Goal: Task Accomplishment & Management: Manage account settings

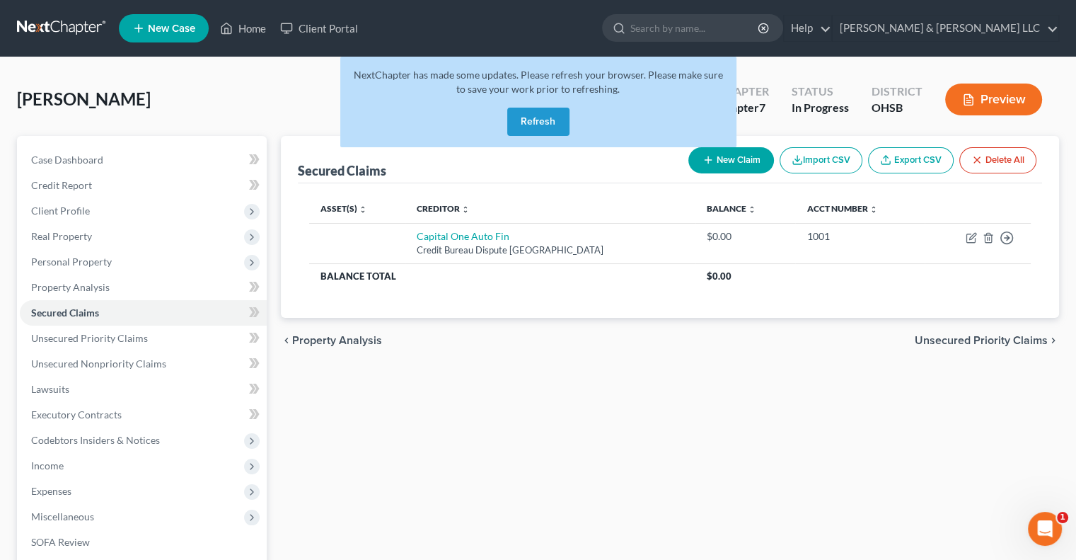
click at [534, 124] on button "Refresh" at bounding box center [538, 122] width 62 height 28
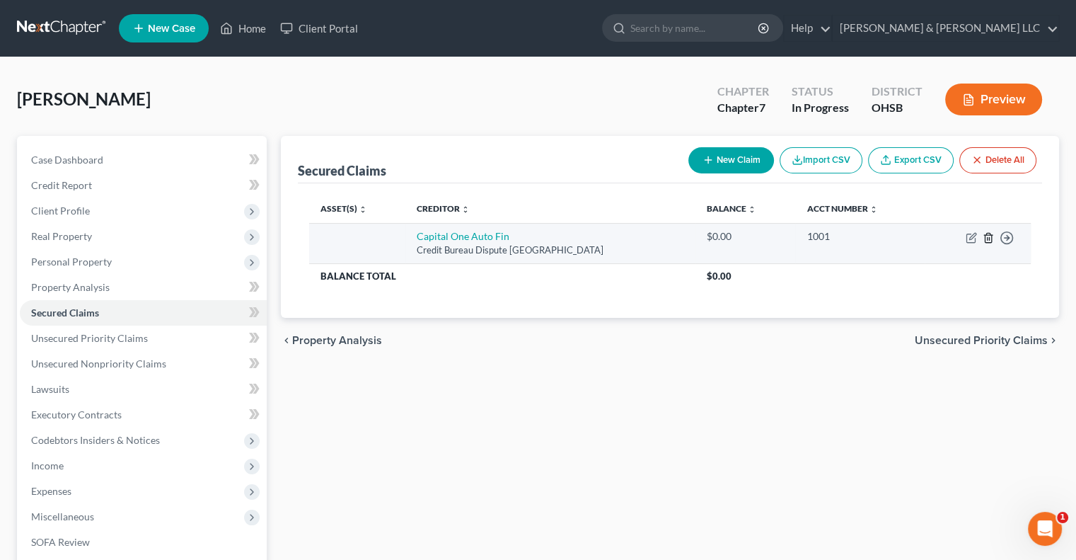
click at [989, 240] on icon "button" at bounding box center [988, 237] width 11 height 11
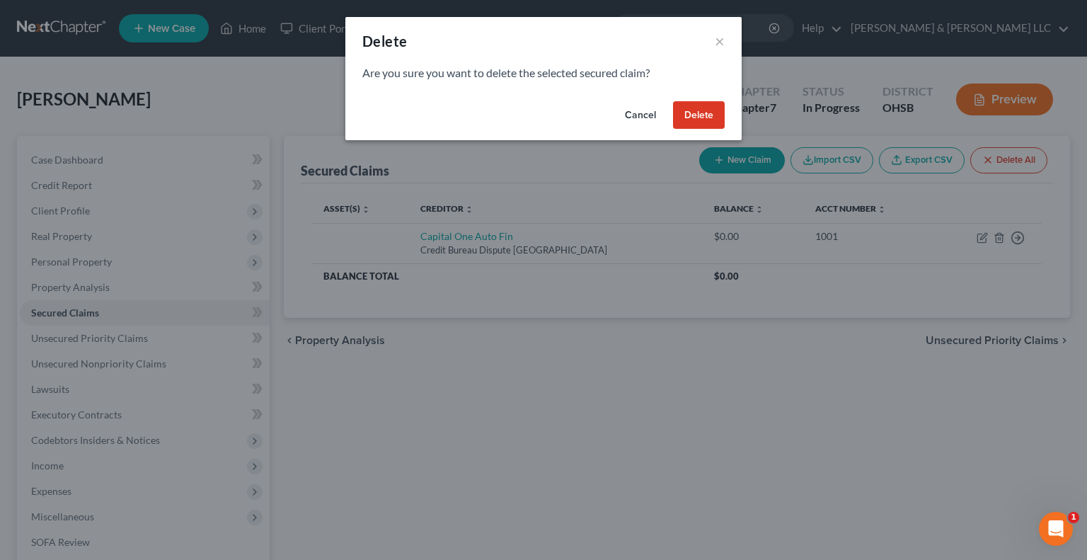
click at [692, 121] on button "Delete" at bounding box center [699, 115] width 52 height 28
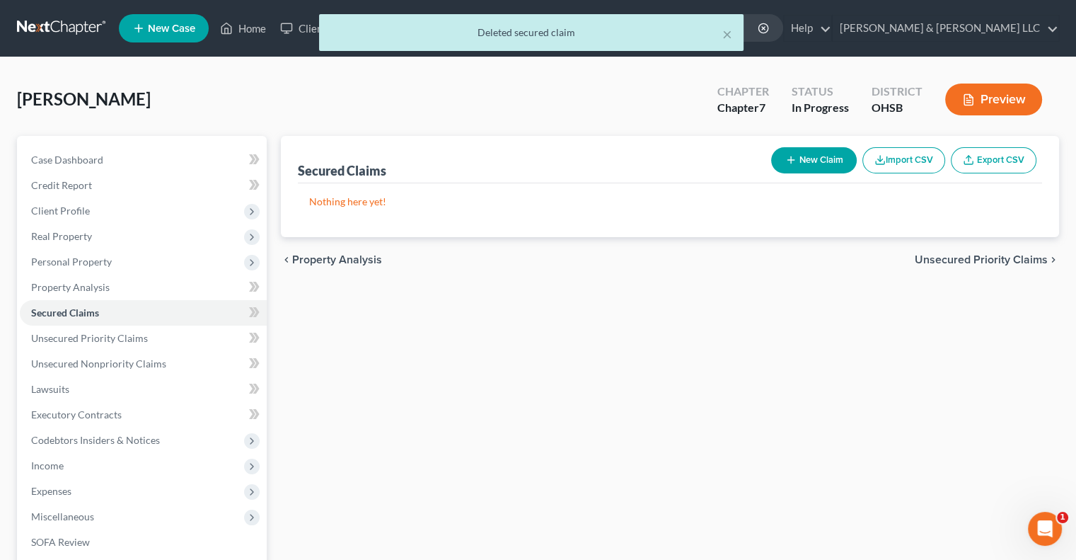
click at [929, 257] on span "Unsecured Priority Claims" at bounding box center [981, 259] width 133 height 11
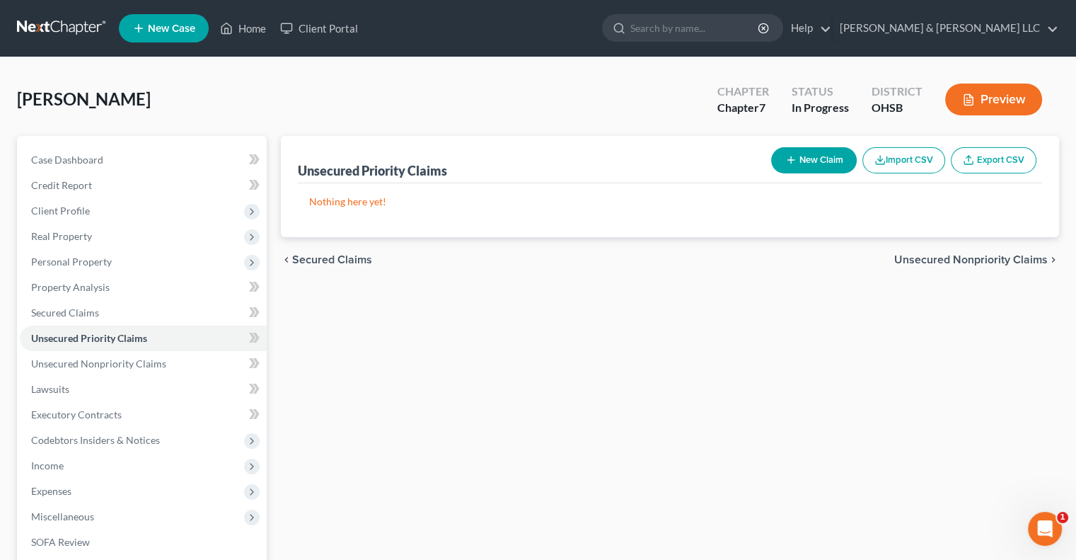
click at [912, 255] on span "Unsecured Nonpriority Claims" at bounding box center [972, 259] width 154 height 11
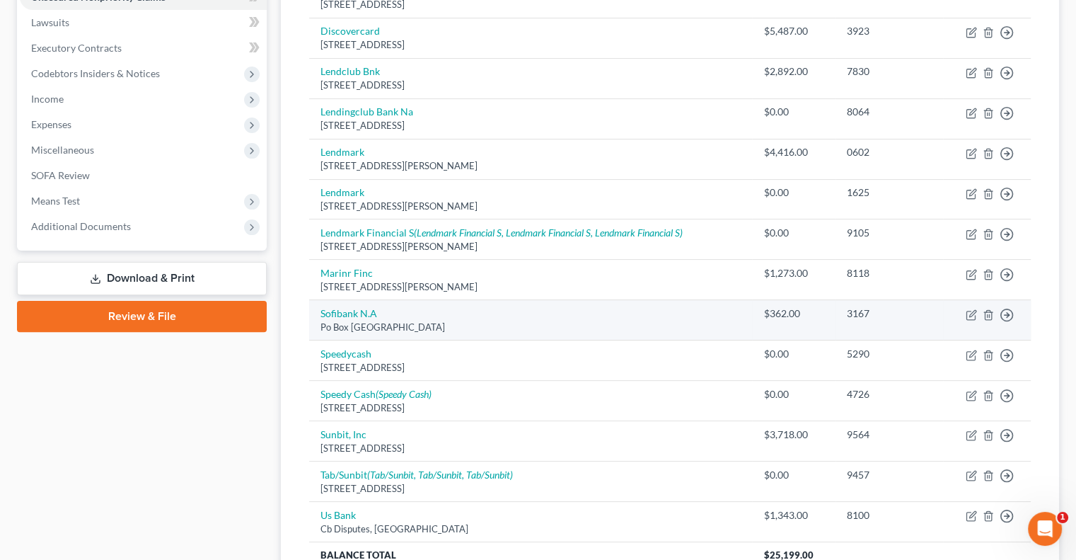
scroll to position [357, 0]
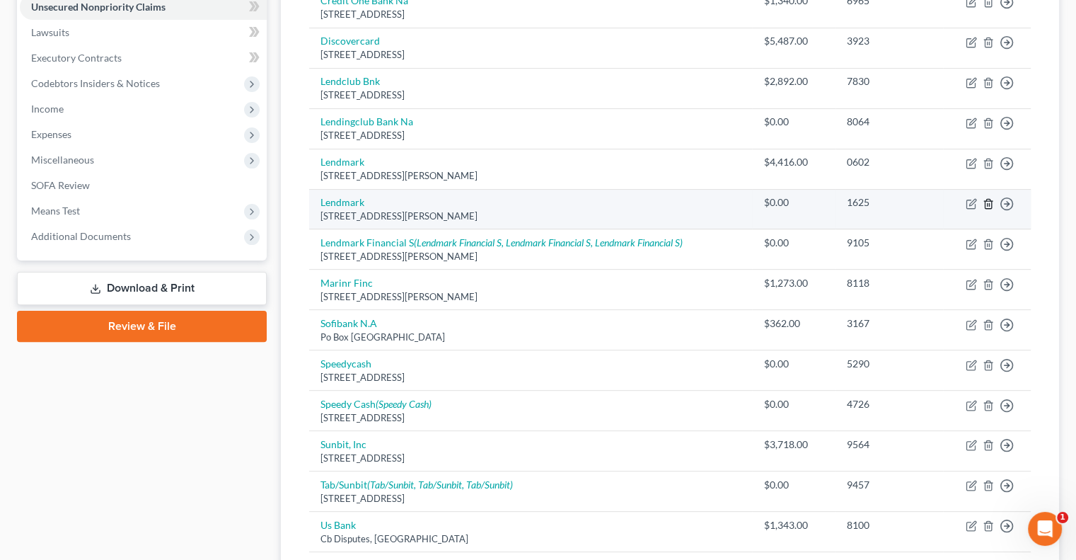
click at [987, 205] on icon "button" at bounding box center [988, 203] width 11 height 11
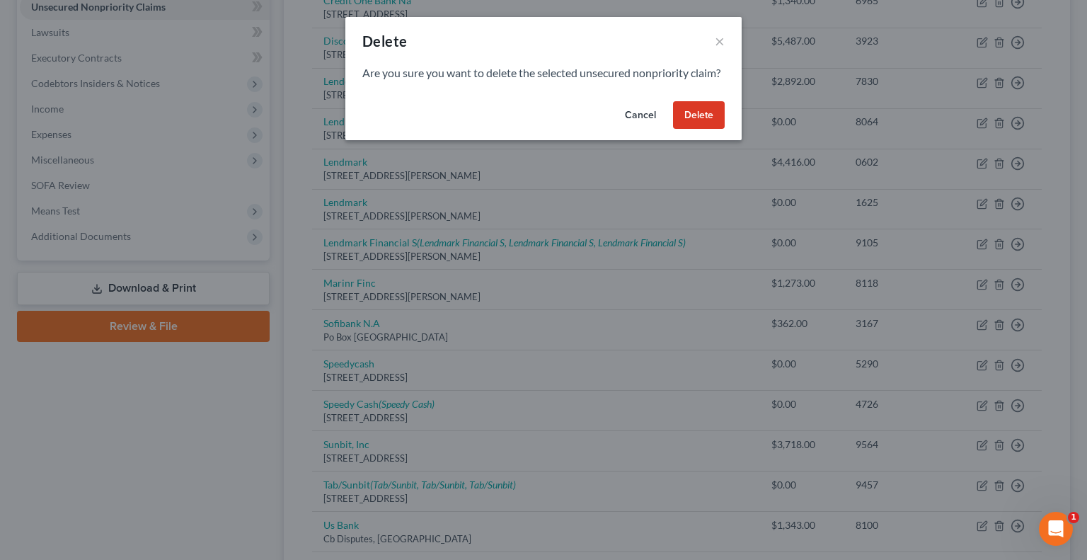
click at [696, 130] on button "Delete" at bounding box center [699, 115] width 52 height 28
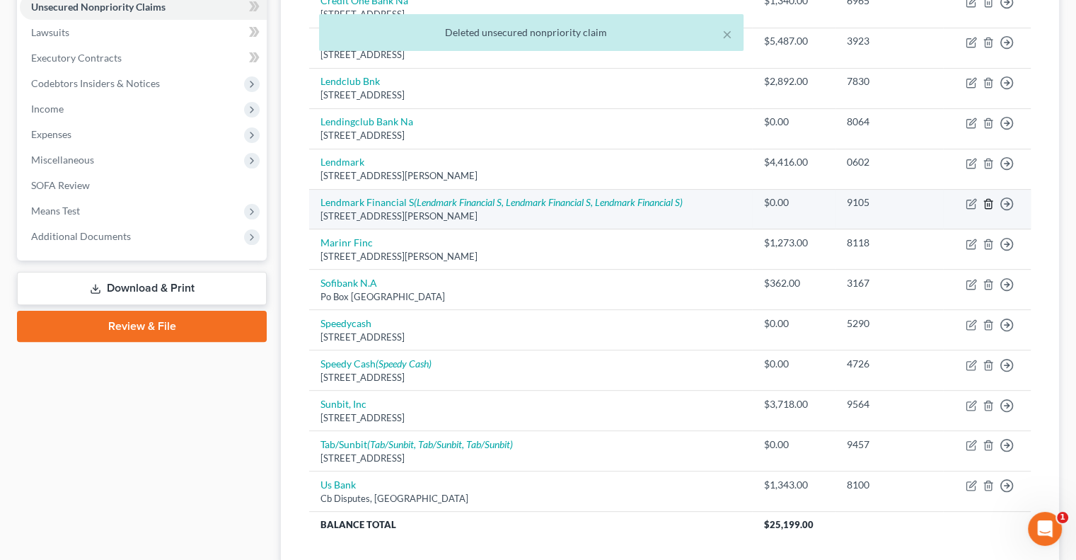
click at [989, 203] on icon "button" at bounding box center [988, 203] width 11 height 11
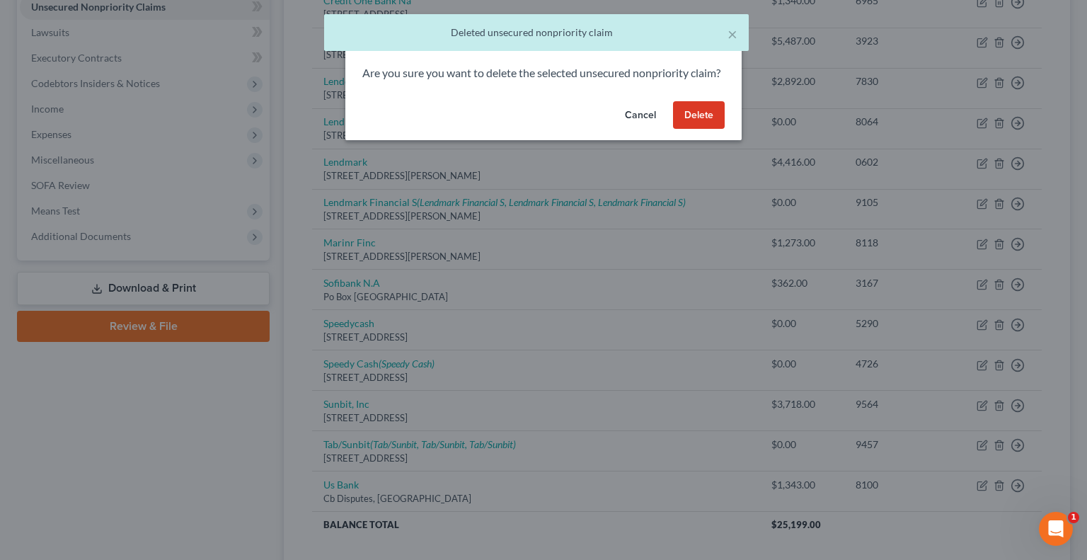
click at [698, 130] on button "Delete" at bounding box center [699, 115] width 52 height 28
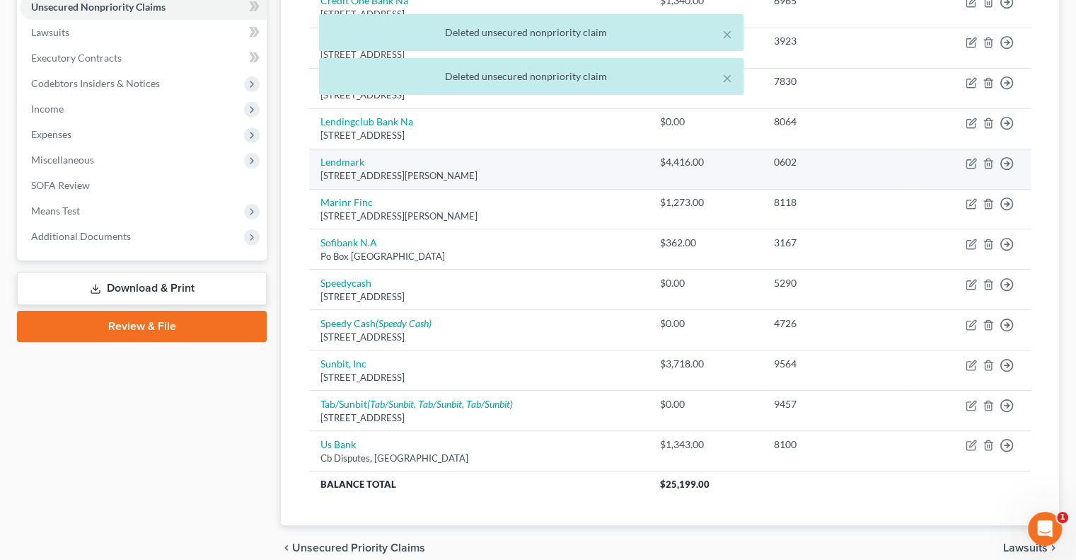
scroll to position [286, 0]
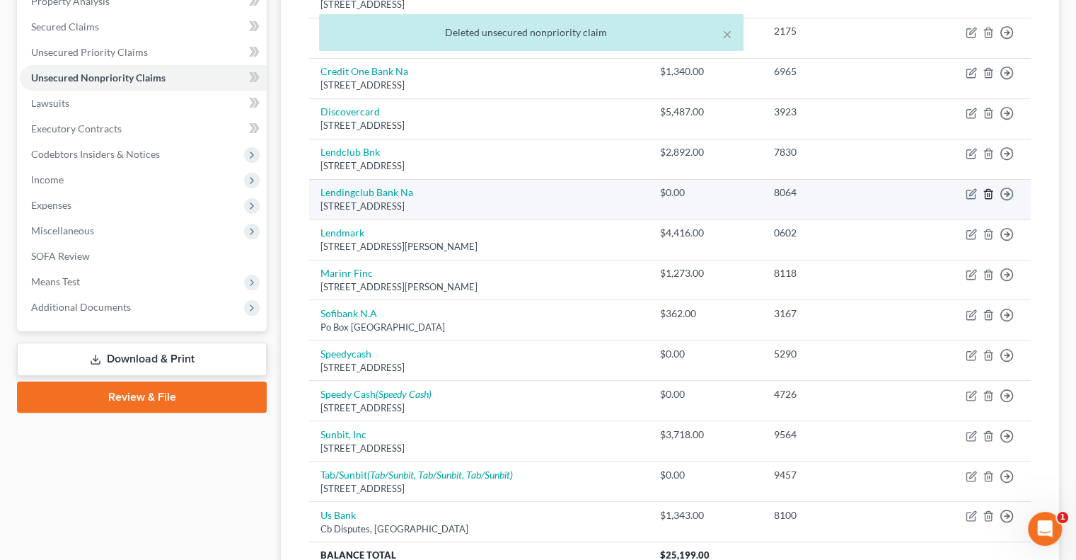
click at [987, 190] on icon "button" at bounding box center [988, 193] width 11 height 11
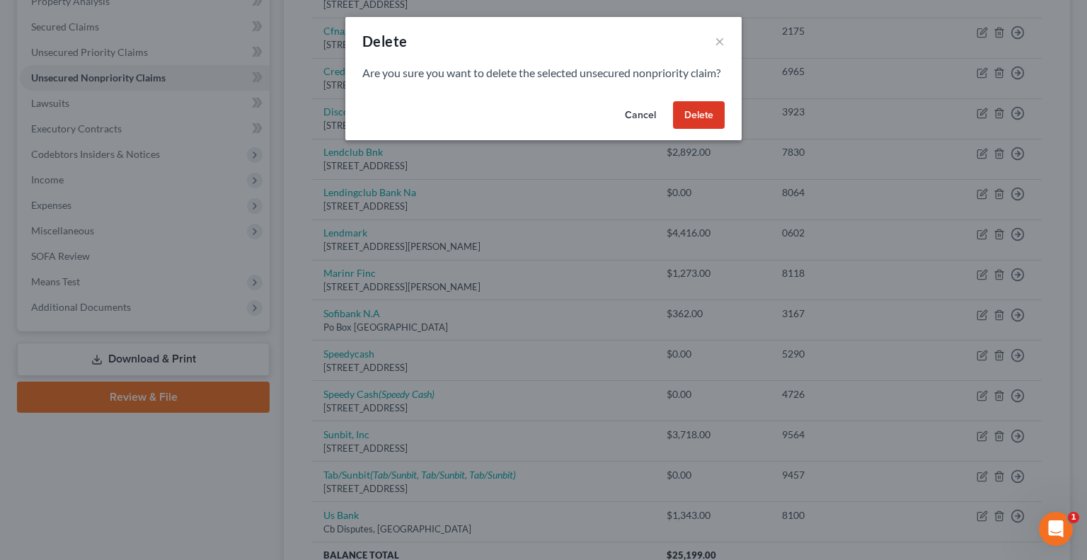
click at [699, 130] on button "Delete" at bounding box center [699, 115] width 52 height 28
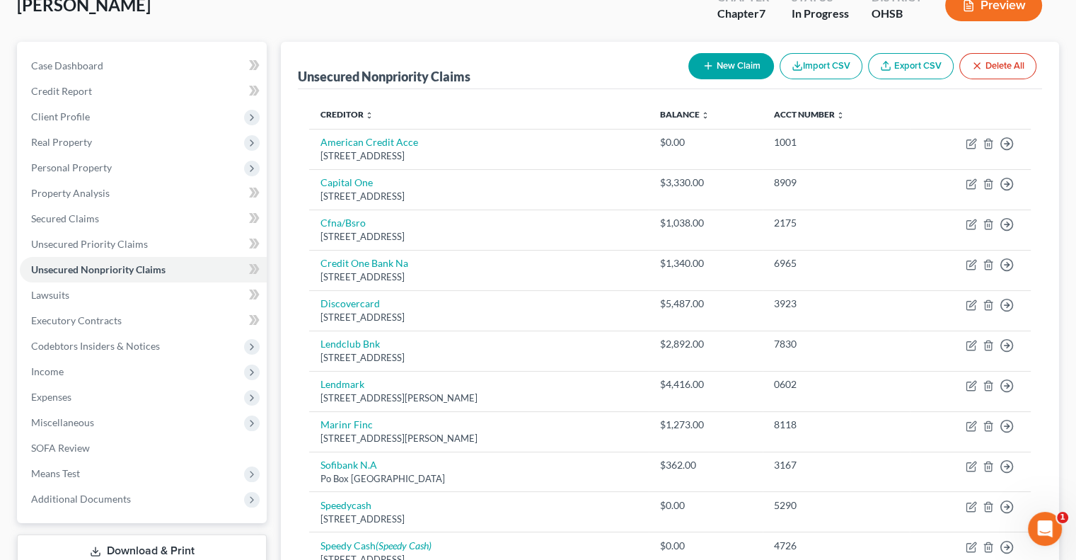
scroll to position [283, 0]
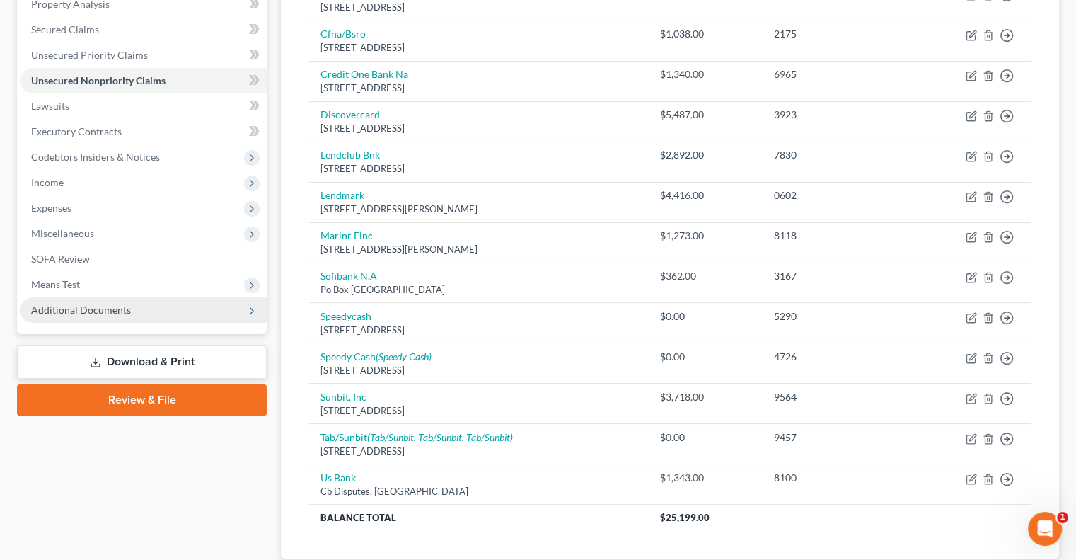
click at [56, 313] on span "Additional Documents" at bounding box center [81, 310] width 100 height 12
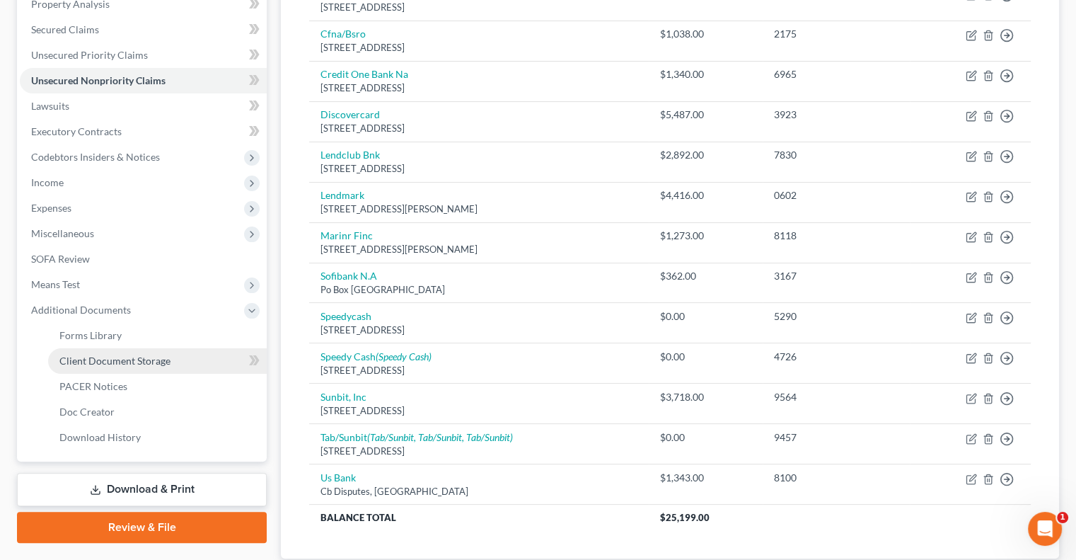
click at [80, 362] on span "Client Document Storage" at bounding box center [114, 361] width 111 height 12
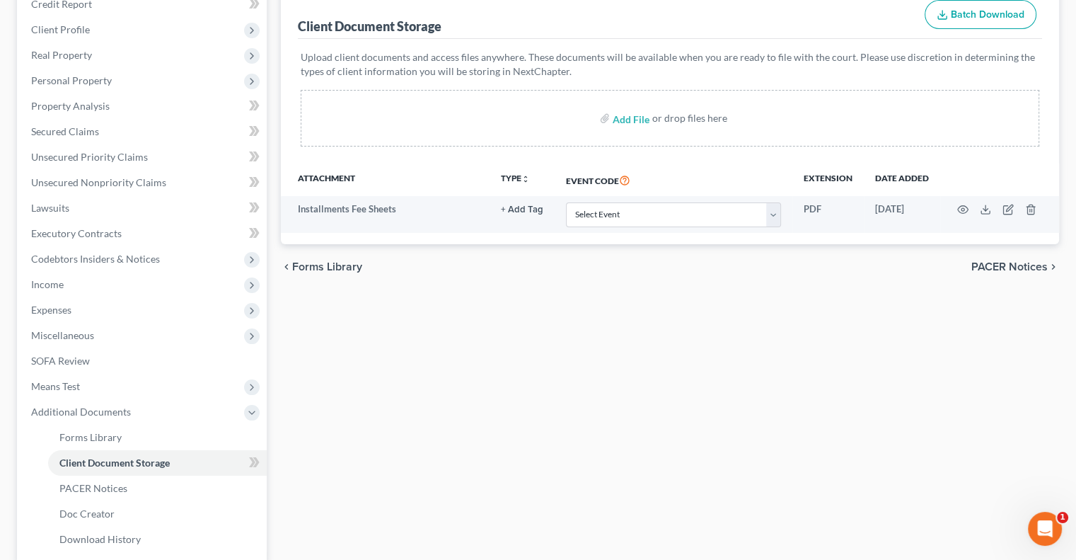
scroll to position [212, 0]
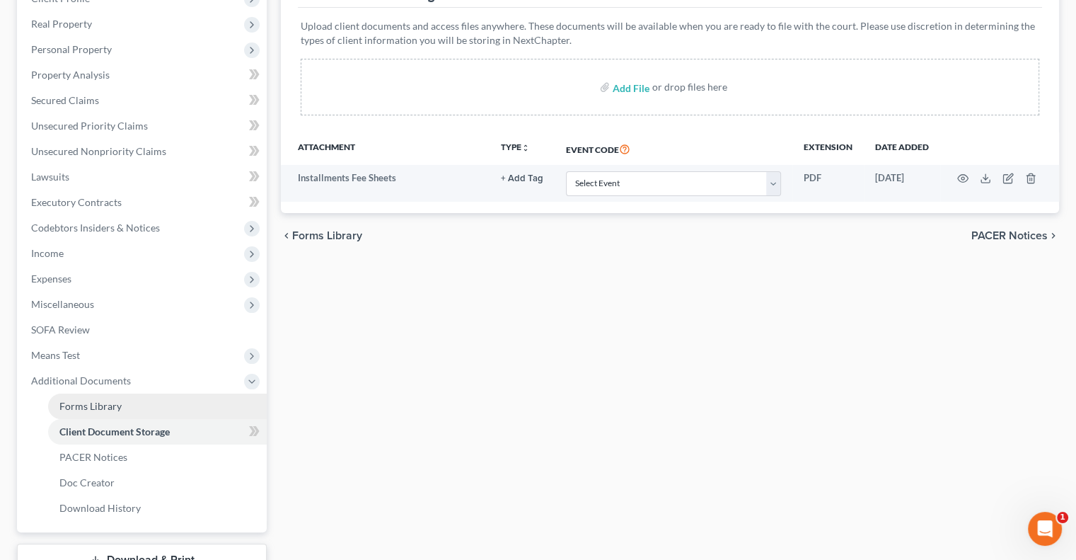
click at [100, 404] on span "Forms Library" at bounding box center [90, 406] width 62 height 12
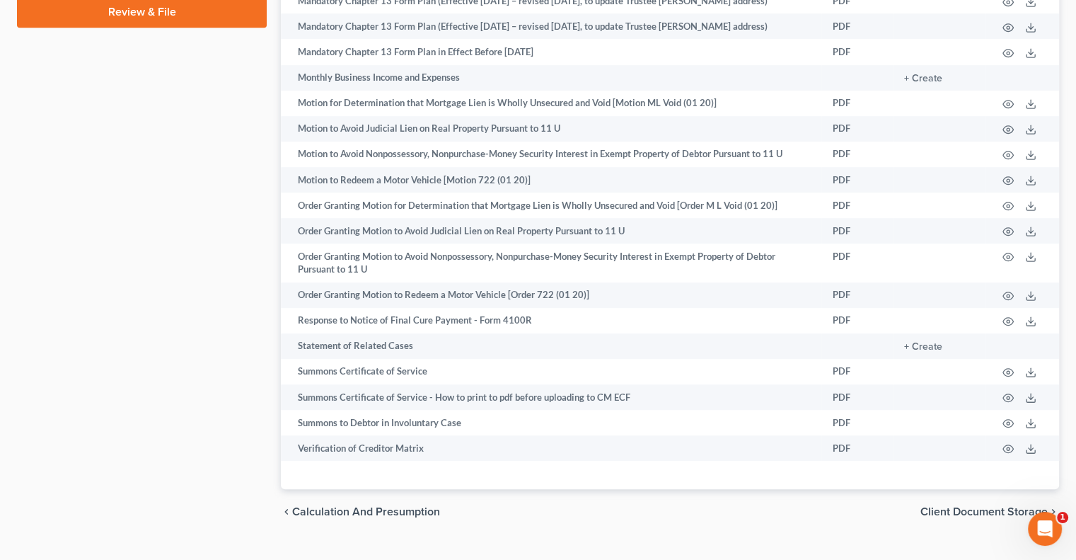
scroll to position [885, 0]
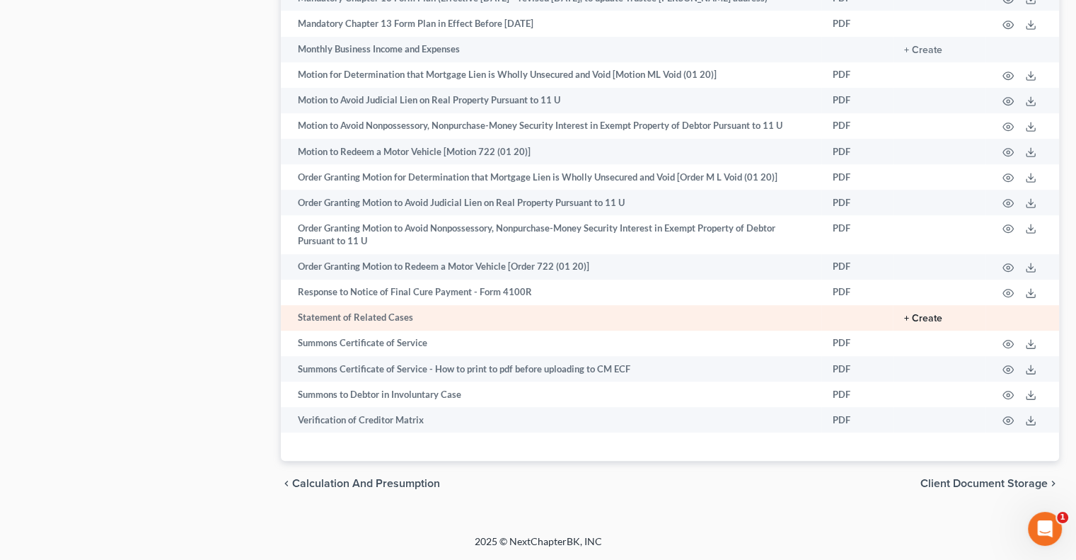
click at [937, 321] on button "+ Create" at bounding box center [923, 319] width 38 height 10
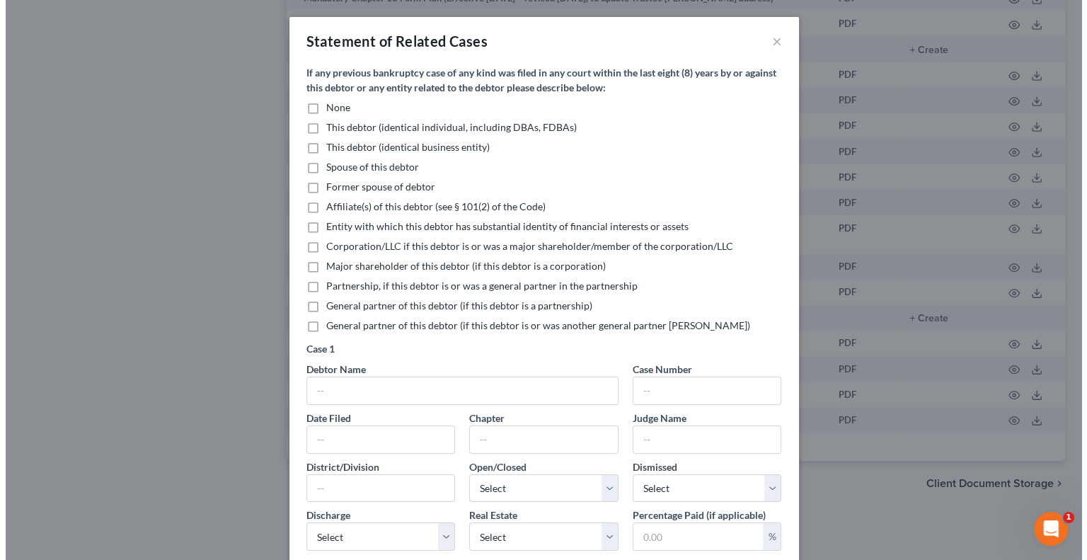
scroll to position [873, 0]
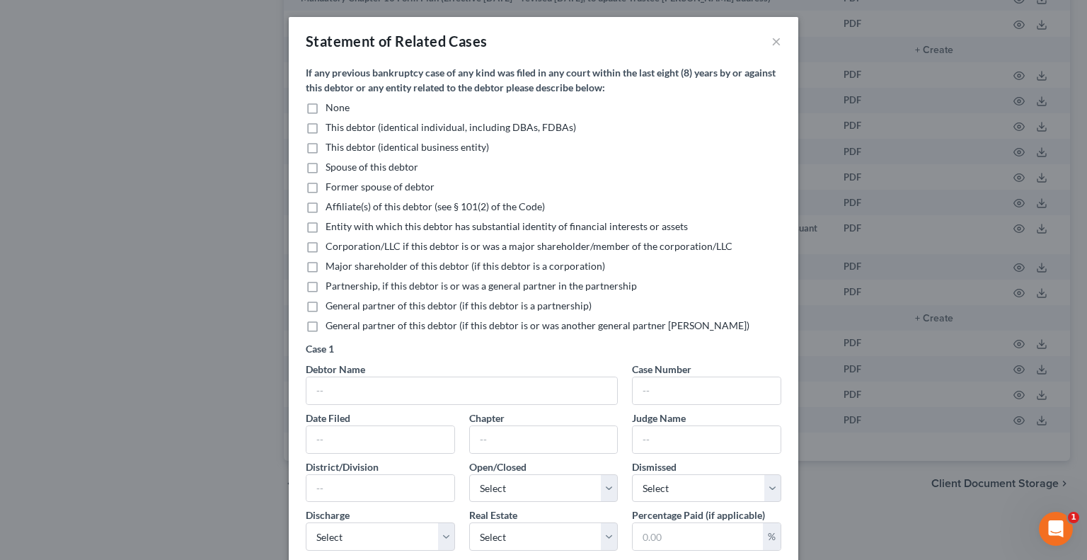
click at [326, 108] on label "None" at bounding box center [338, 107] width 24 height 14
click at [331, 108] on input "None" at bounding box center [335, 104] width 9 height 9
checkbox input "true"
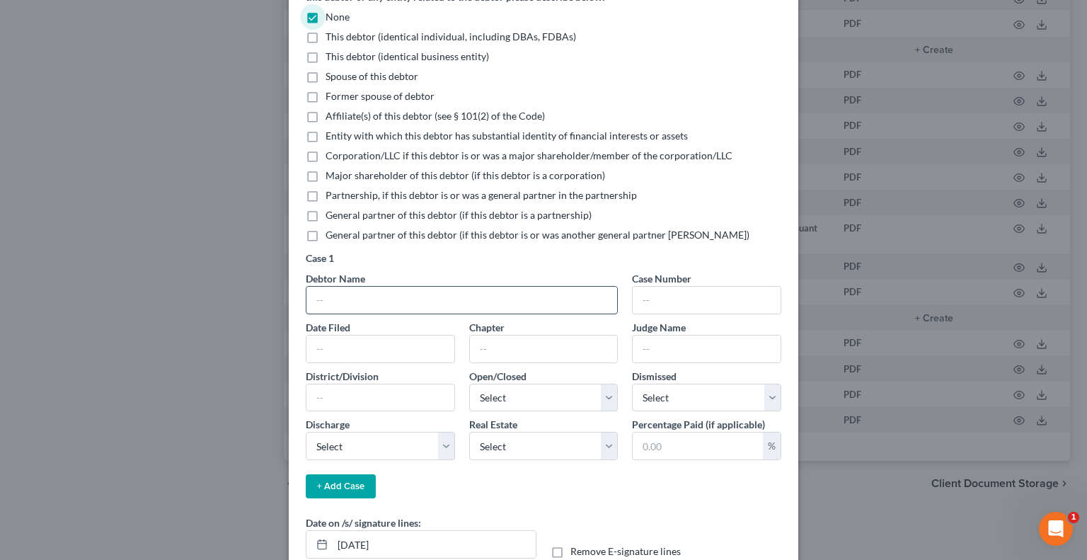
scroll to position [176, 0]
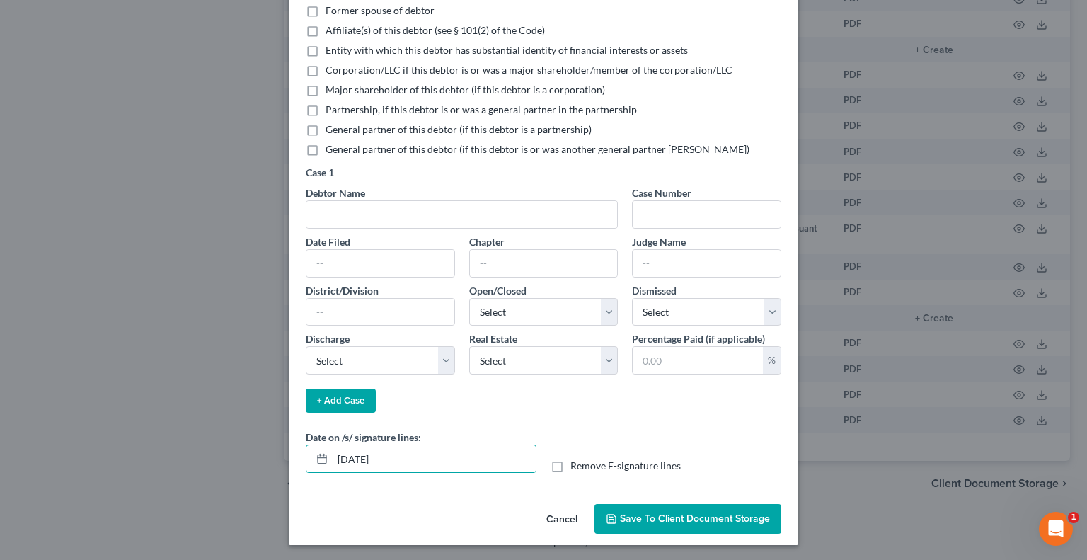
drag, startPoint x: 408, startPoint y: 458, endPoint x: 225, endPoint y: 470, distance: 183.0
click at [225, 470] on div "Statement of Related Cases × If any previous bankruptcy case of any kind was fi…" at bounding box center [543, 280] width 1087 height 560
click at [570, 461] on label "Remove E-signature lines" at bounding box center [625, 466] width 110 height 14
click at [576, 461] on input "Remove E-signature lines" at bounding box center [580, 463] width 9 height 9
checkbox input "true"
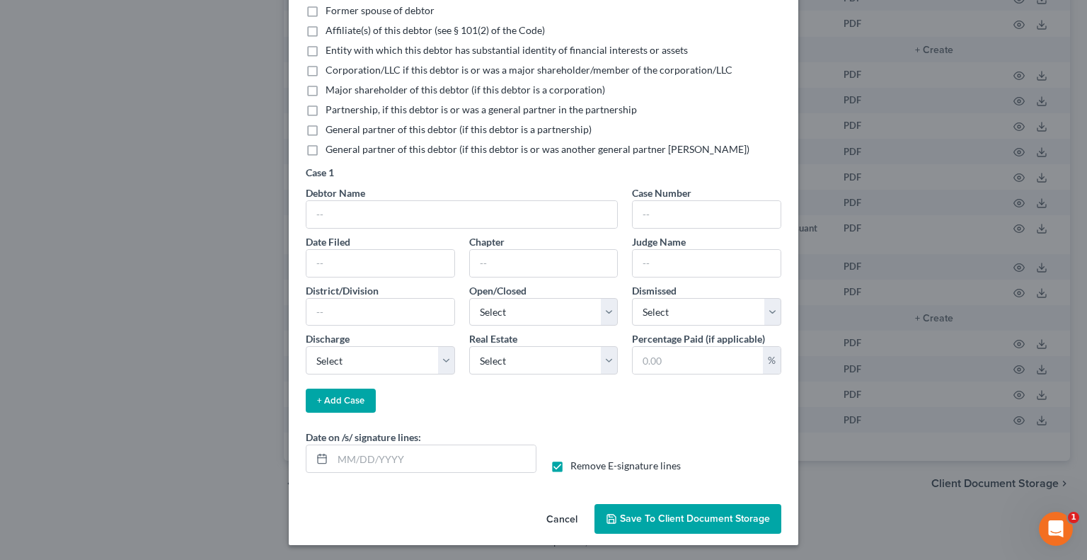
click at [677, 522] on span "Save to Client Document Storage" at bounding box center [695, 518] width 150 height 12
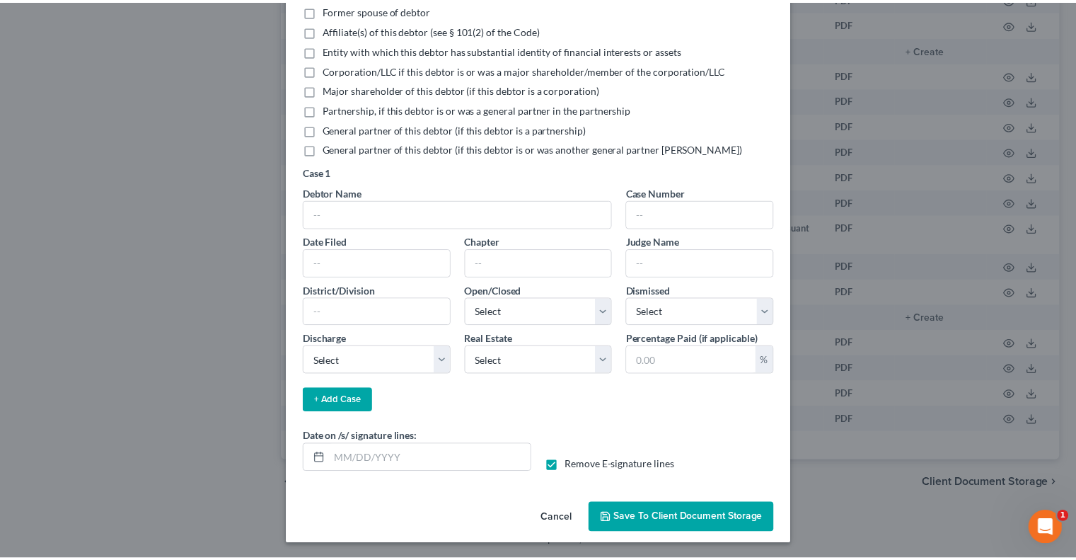
scroll to position [176, 0]
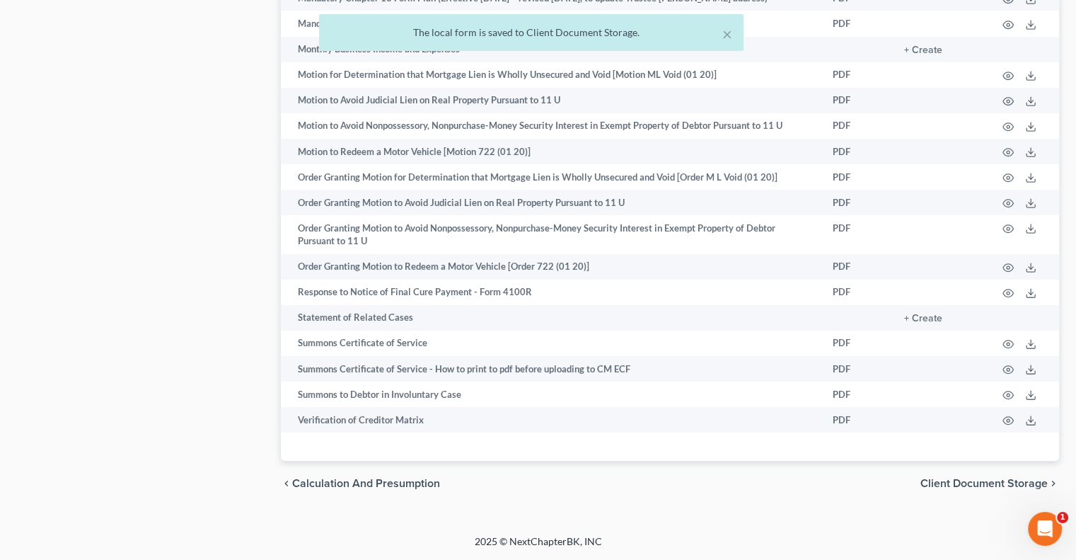
click at [948, 489] on span "Client Document Storage" at bounding box center [984, 483] width 127 height 11
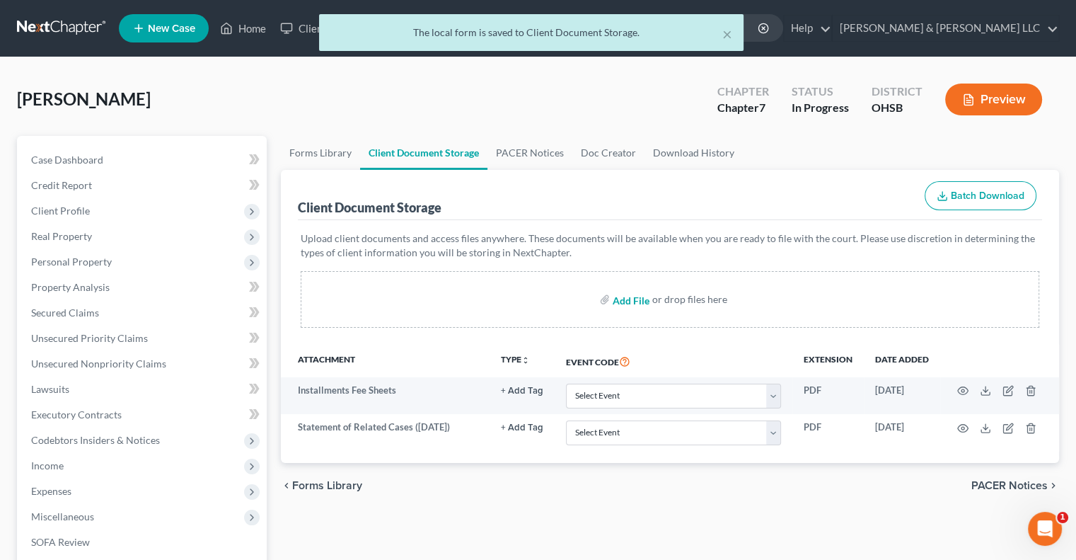
click at [634, 295] on input "file" at bounding box center [630, 299] width 34 height 25
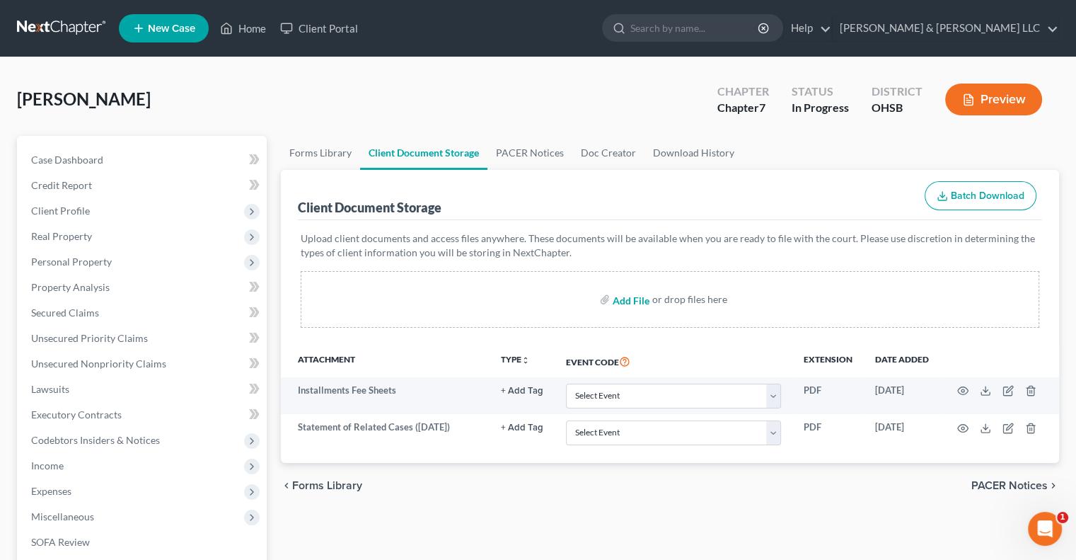
type input "C:\fakepath\[PERSON_NAME].pdf"
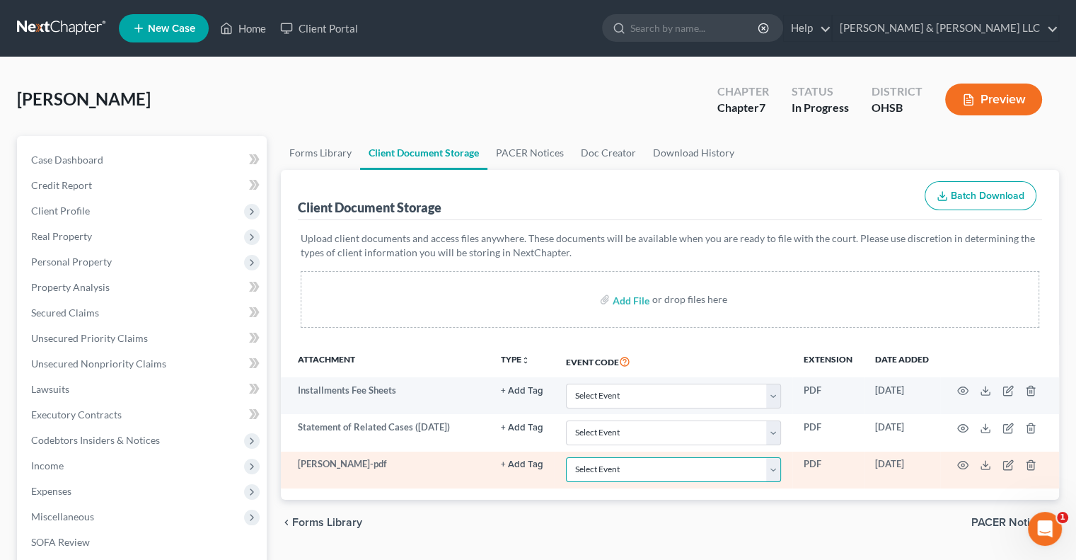
click at [769, 469] on select "Select Event 20 Largest Unsecured Creditors Amended Document Amended List of Cr…" at bounding box center [673, 469] width 215 height 25
select select "7"
click at [566, 457] on select "Select Event 20 Largest Unsecured Creditors Amended Document Amended List of Cr…" at bounding box center [673, 469] width 215 height 25
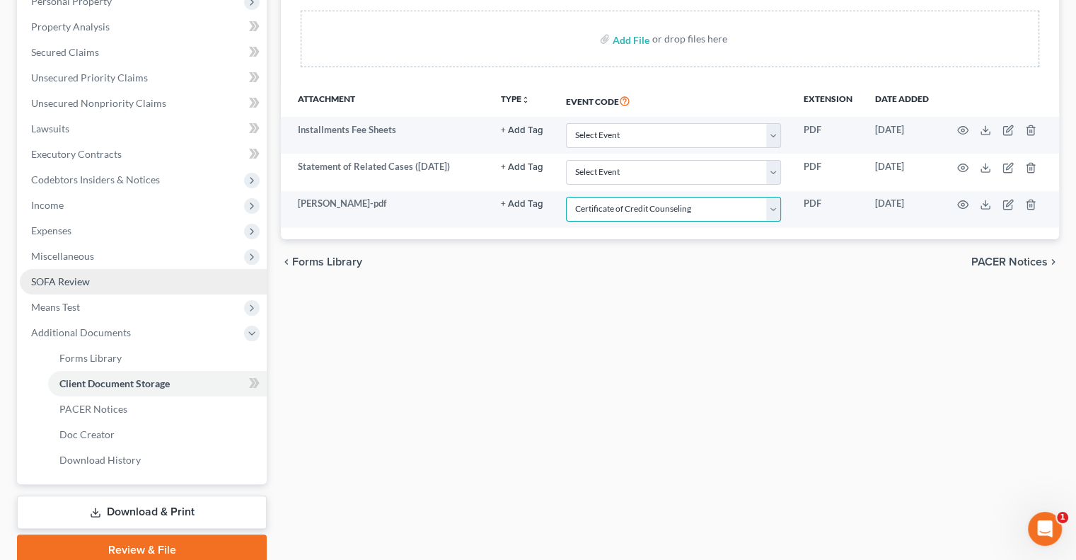
scroll to position [318, 0]
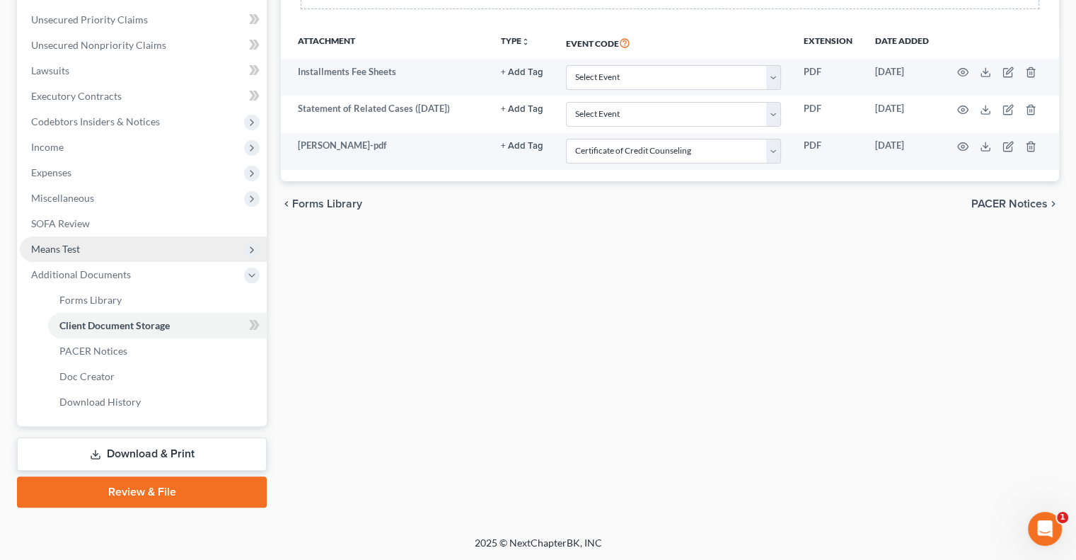
click at [81, 243] on span "Means Test" at bounding box center [143, 248] width 247 height 25
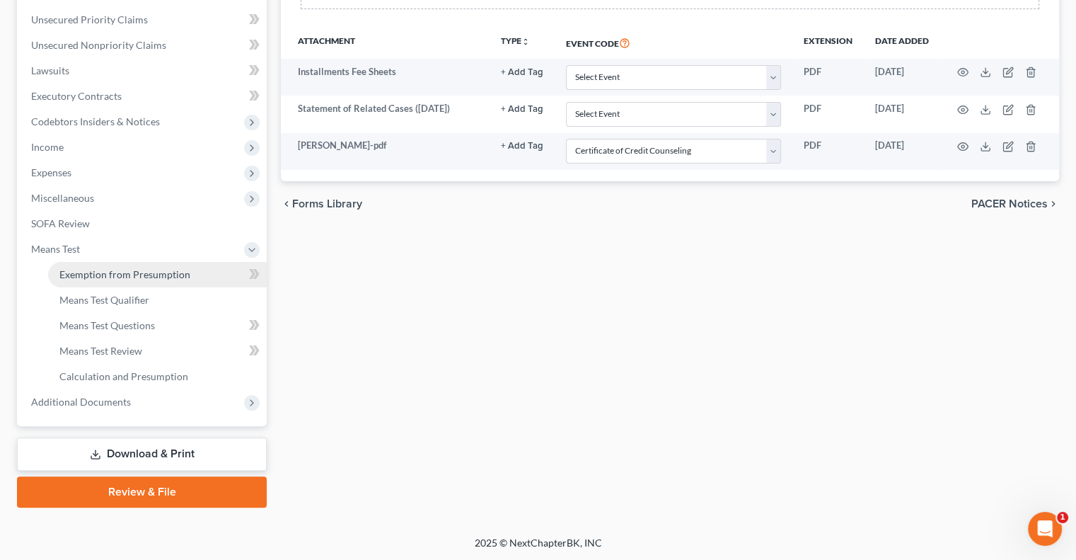
click at [88, 270] on span "Exemption from Presumption" at bounding box center [124, 274] width 131 height 12
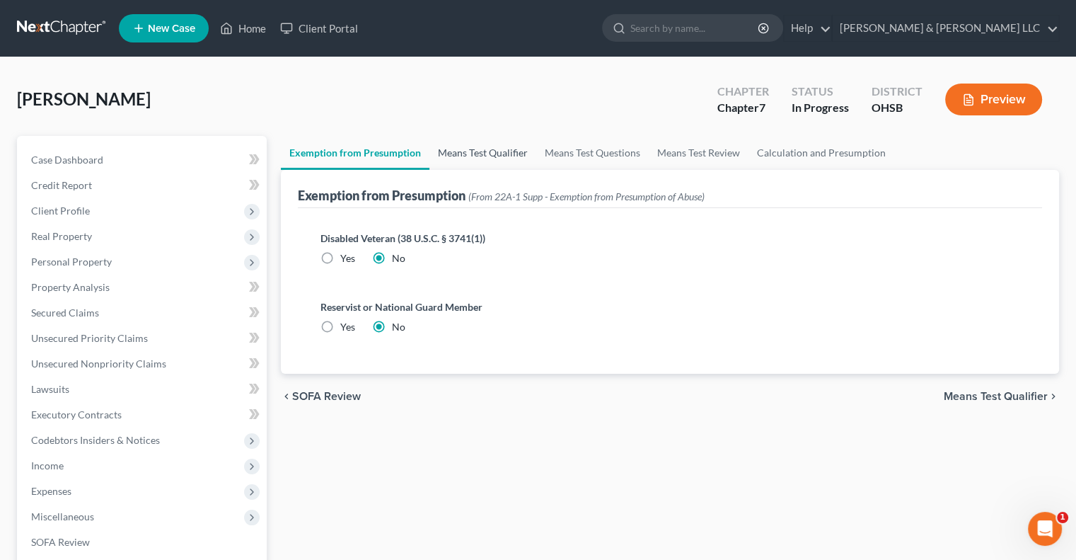
click at [498, 146] on link "Means Test Qualifier" at bounding box center [483, 153] width 107 height 34
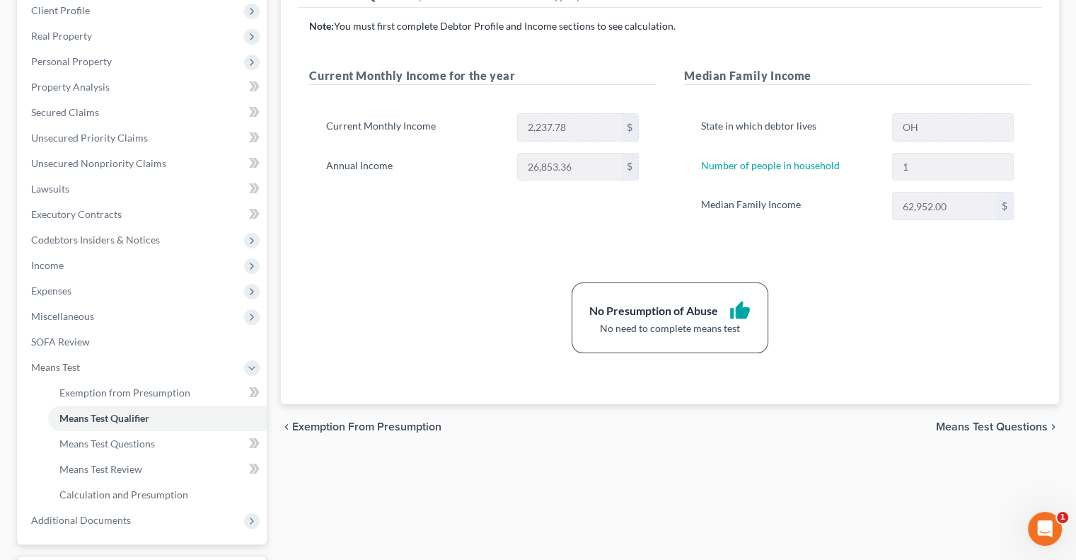
scroll to position [212, 0]
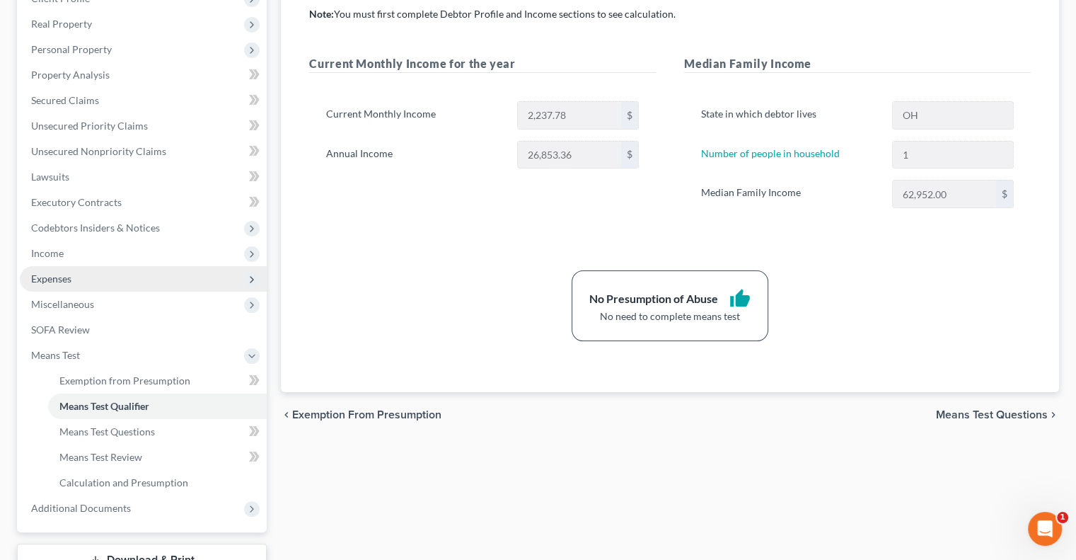
click at [73, 282] on span "Expenses" at bounding box center [143, 278] width 247 height 25
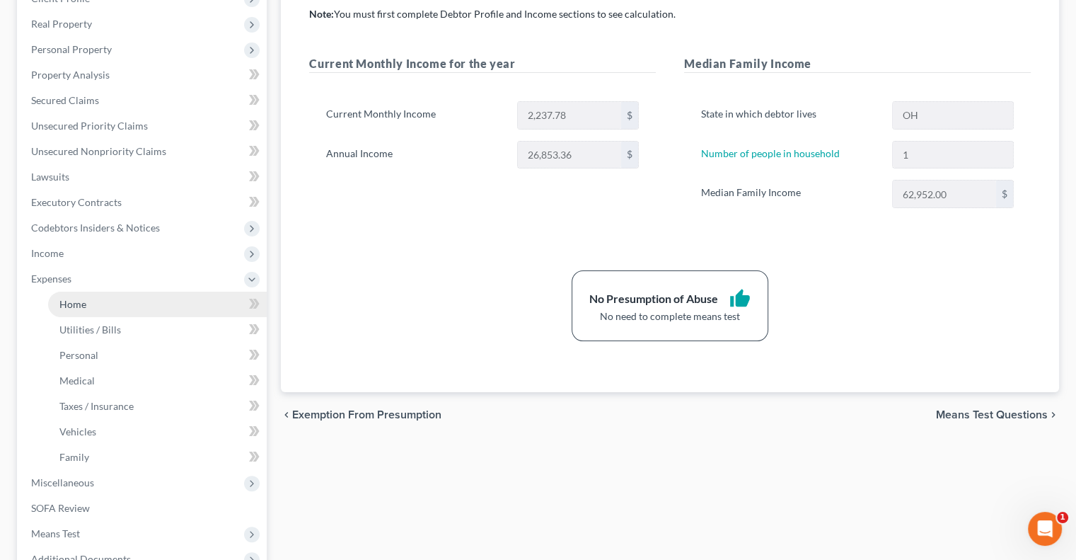
click at [76, 299] on span "Home" at bounding box center [72, 304] width 27 height 12
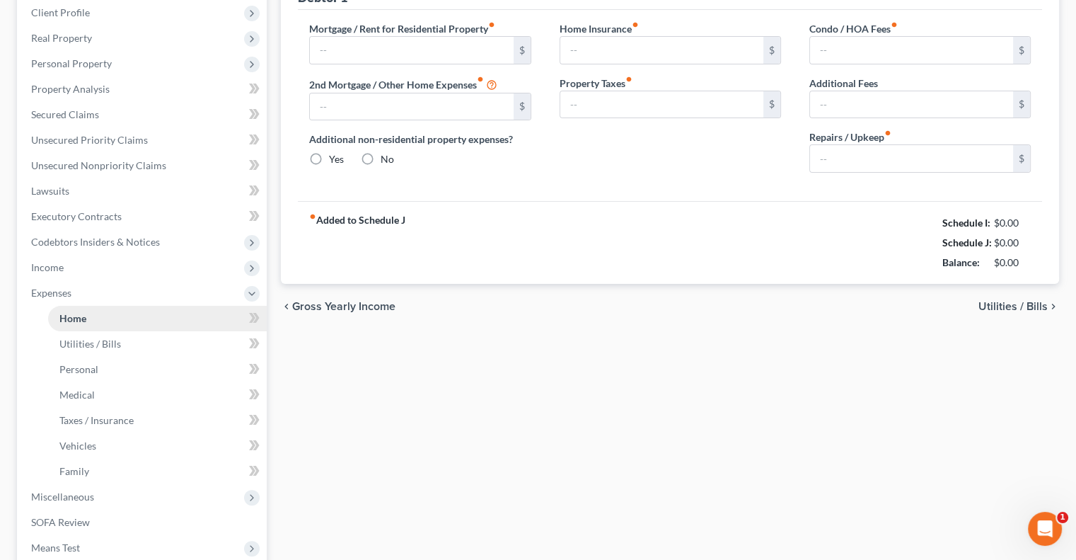
type input "800.00"
type input "0.00"
radio input "true"
type input "0.00"
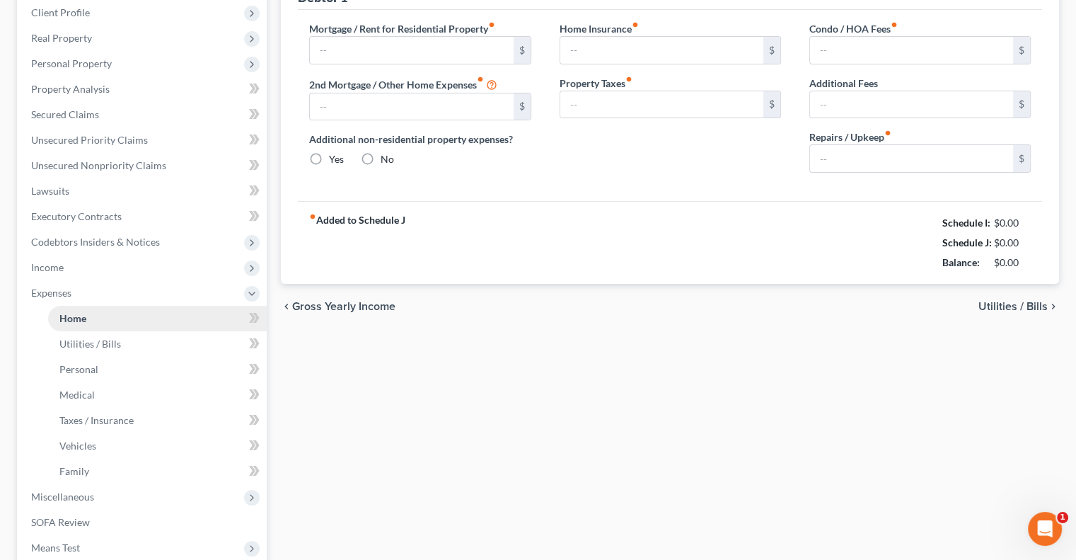
type input "0.00"
type input "10.00"
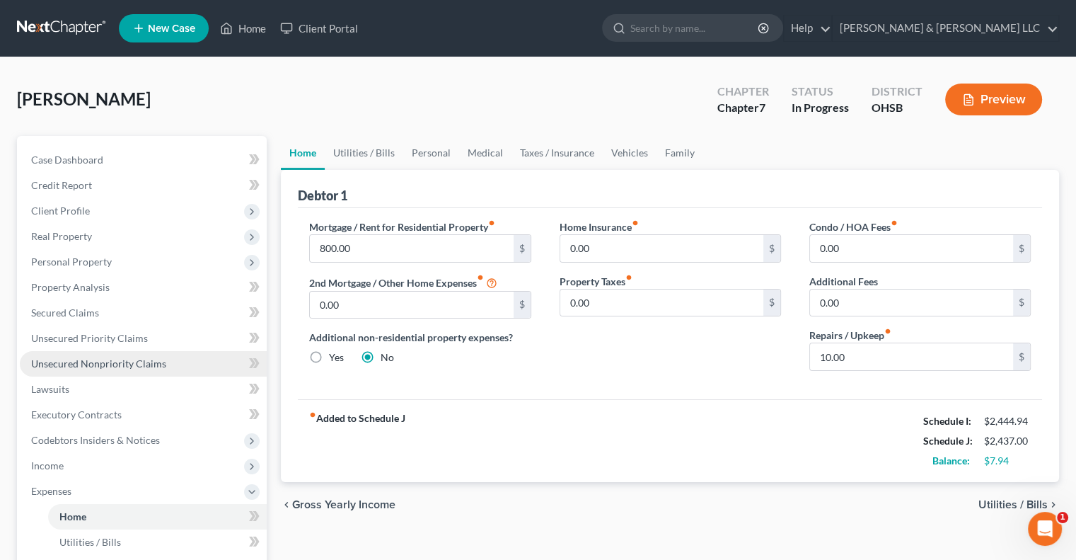
click at [96, 364] on span "Unsecured Nonpriority Claims" at bounding box center [98, 363] width 135 height 12
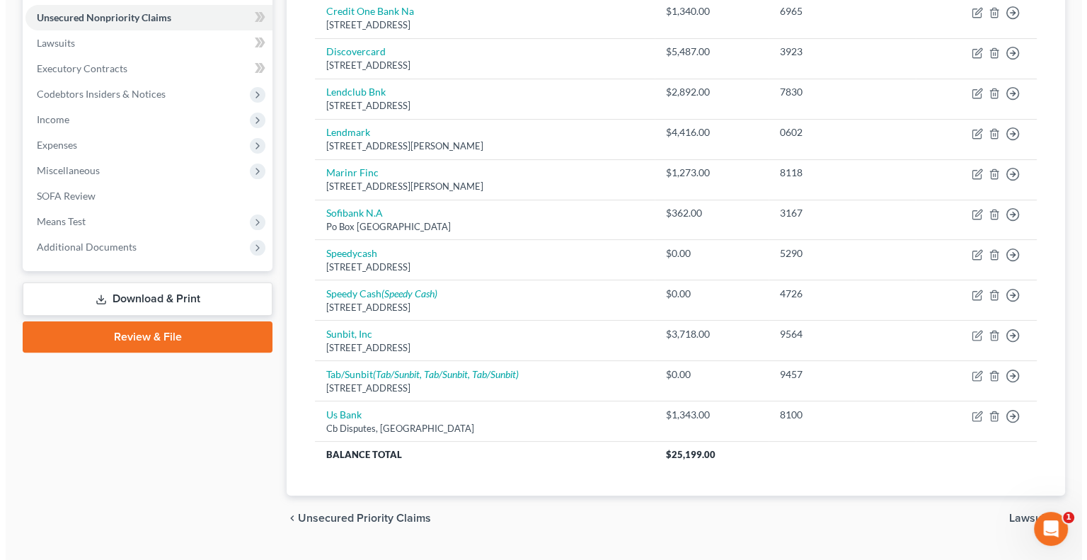
scroll to position [354, 0]
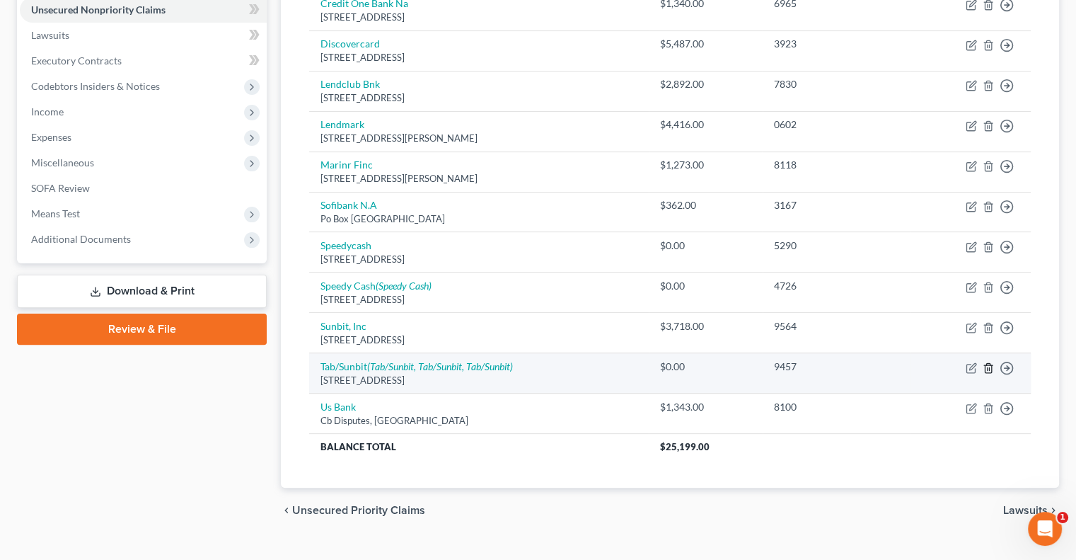
click at [988, 367] on line "button" at bounding box center [988, 368] width 0 height 3
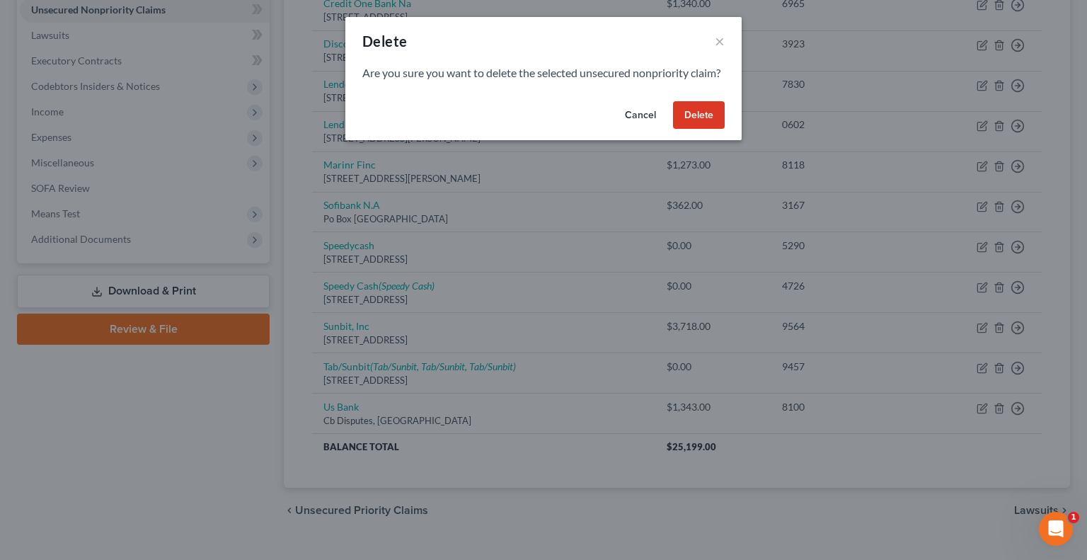
click at [699, 130] on button "Delete" at bounding box center [699, 115] width 52 height 28
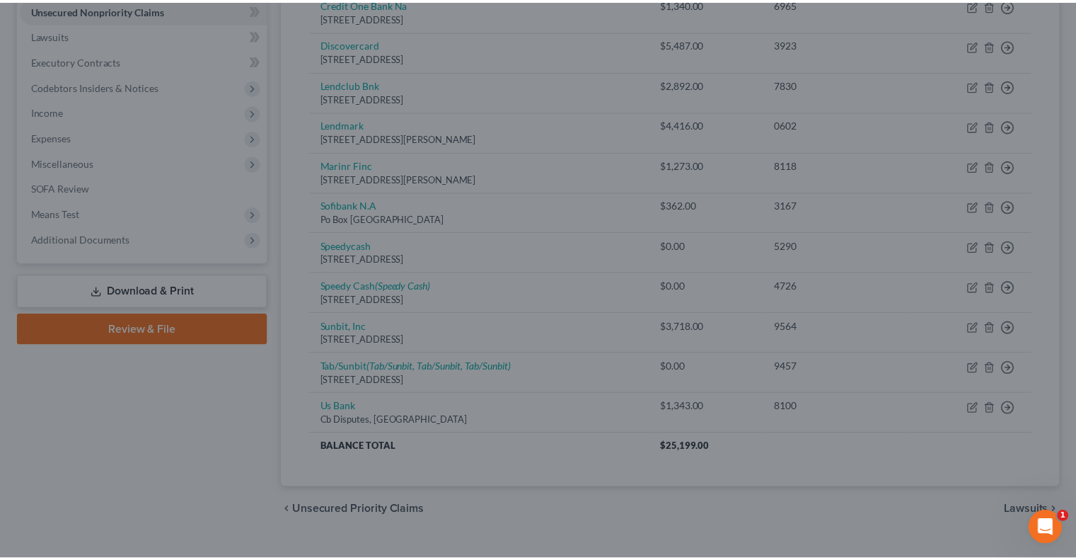
scroll to position [338, 0]
